Goal: Find contact information: Find contact information

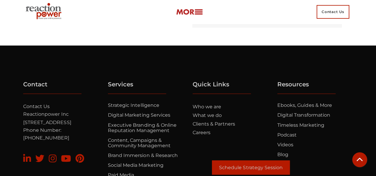
scroll to position [335, 0]
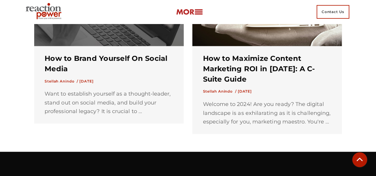
click at [376, 109] on html "Contact Us Contact Us Stellah Anindo How to Brand Yourself On Social Media Stel…" at bounding box center [188, 5] width 376 height 681
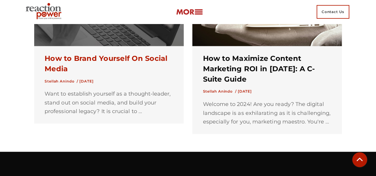
click at [55, 54] on link "How to Brand Yourself On Social Media" at bounding box center [106, 63] width 123 height 19
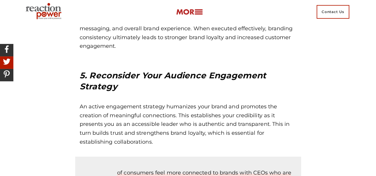
scroll to position [1868, 0]
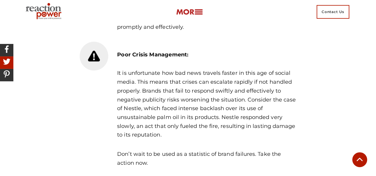
drag, startPoint x: 378, startPoint y: 7, endPoint x: 379, endPoint y: 122, distance: 115.7
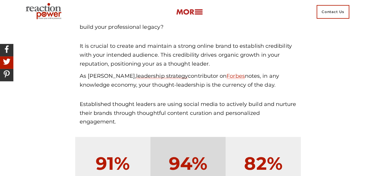
scroll to position [48, 0]
